Goal: Task Accomplishment & Management: Manage account settings

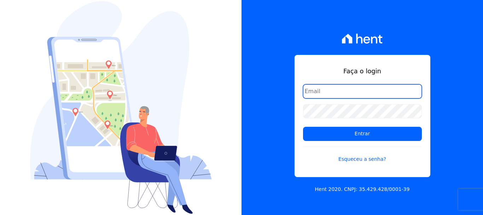
click at [332, 92] on input "email" at bounding box center [362, 91] width 119 height 14
type input "[EMAIL_ADDRESS][DOMAIN_NAME]"
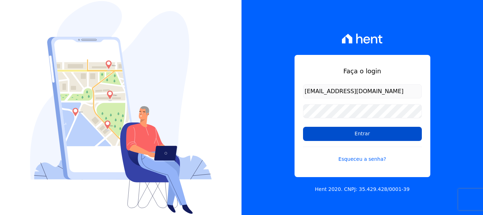
click at [366, 136] on input "Entrar" at bounding box center [362, 134] width 119 height 14
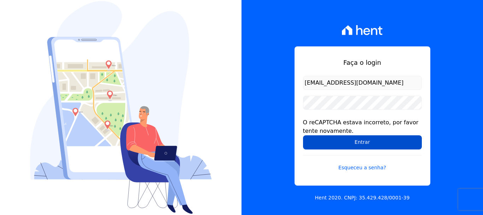
click at [374, 140] on input "Entrar" at bounding box center [362, 142] width 119 height 14
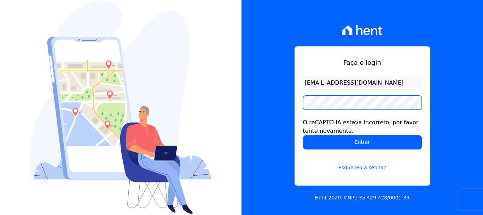
click at [303, 135] on input "Entrar" at bounding box center [362, 142] width 119 height 14
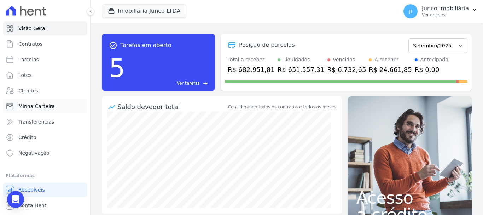
click at [31, 105] on span "Minha Carteira" at bounding box center [36, 106] width 36 height 7
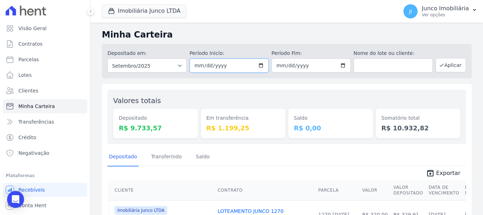
click at [262, 65] on input "2025-09-01" at bounding box center [229, 65] width 79 height 14
type input "2025-09-26"
click at [340, 65] on input "2025-09-30" at bounding box center [311, 65] width 79 height 14
type input "[DATE]"
click at [453, 67] on button "Aplicar" at bounding box center [451, 65] width 30 height 14
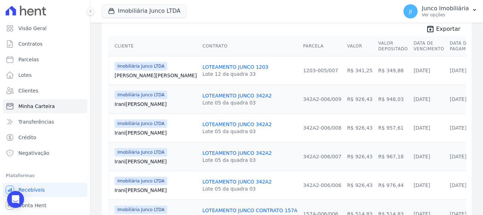
scroll to position [73, 0]
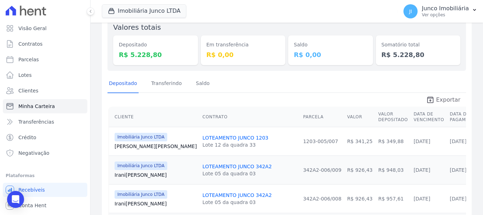
click at [449, 98] on span "Exportar" at bounding box center [448, 100] width 24 height 8
